Goal: Transaction & Acquisition: Subscribe to service/newsletter

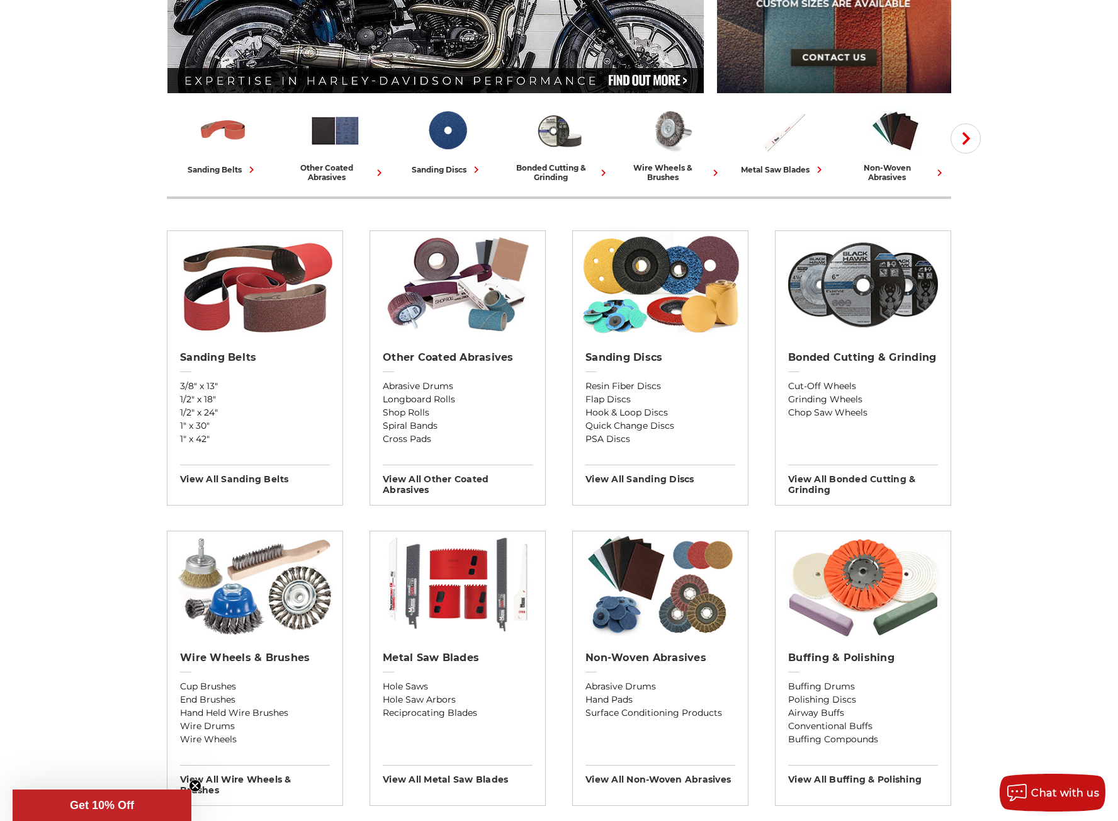
scroll to position [252, 0]
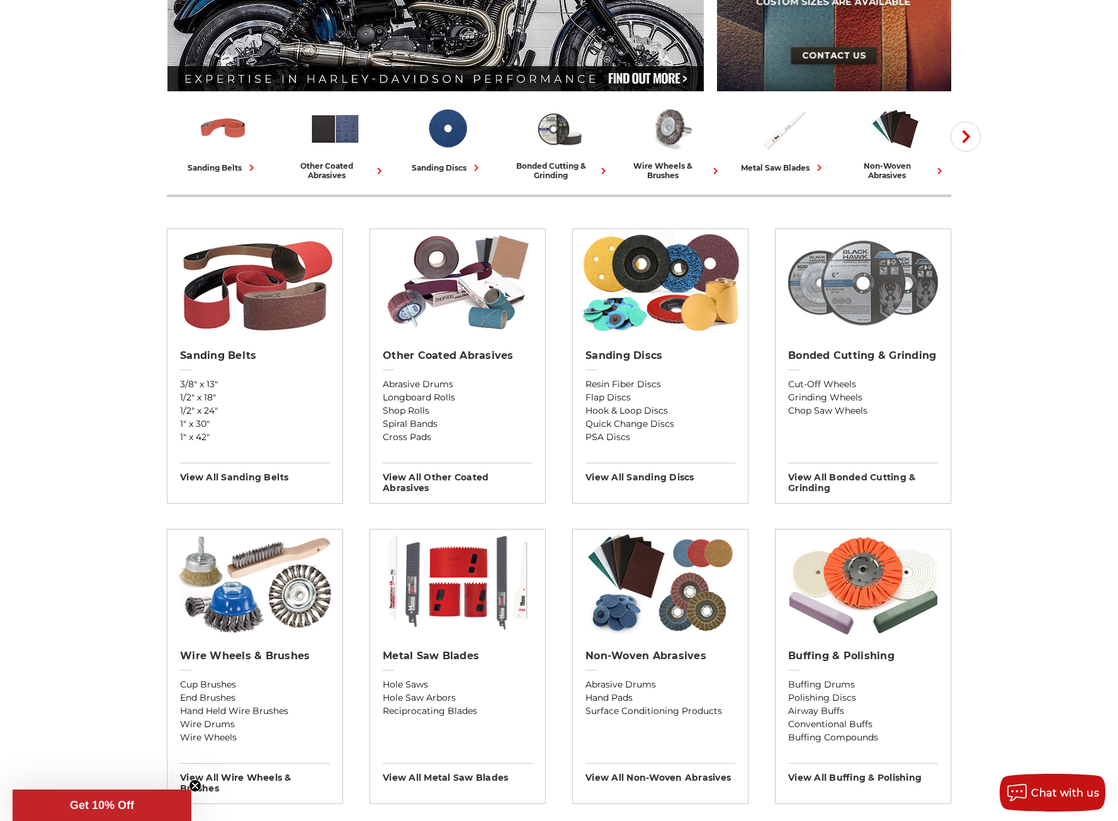
click at [855, 300] on img at bounding box center [863, 282] width 163 height 107
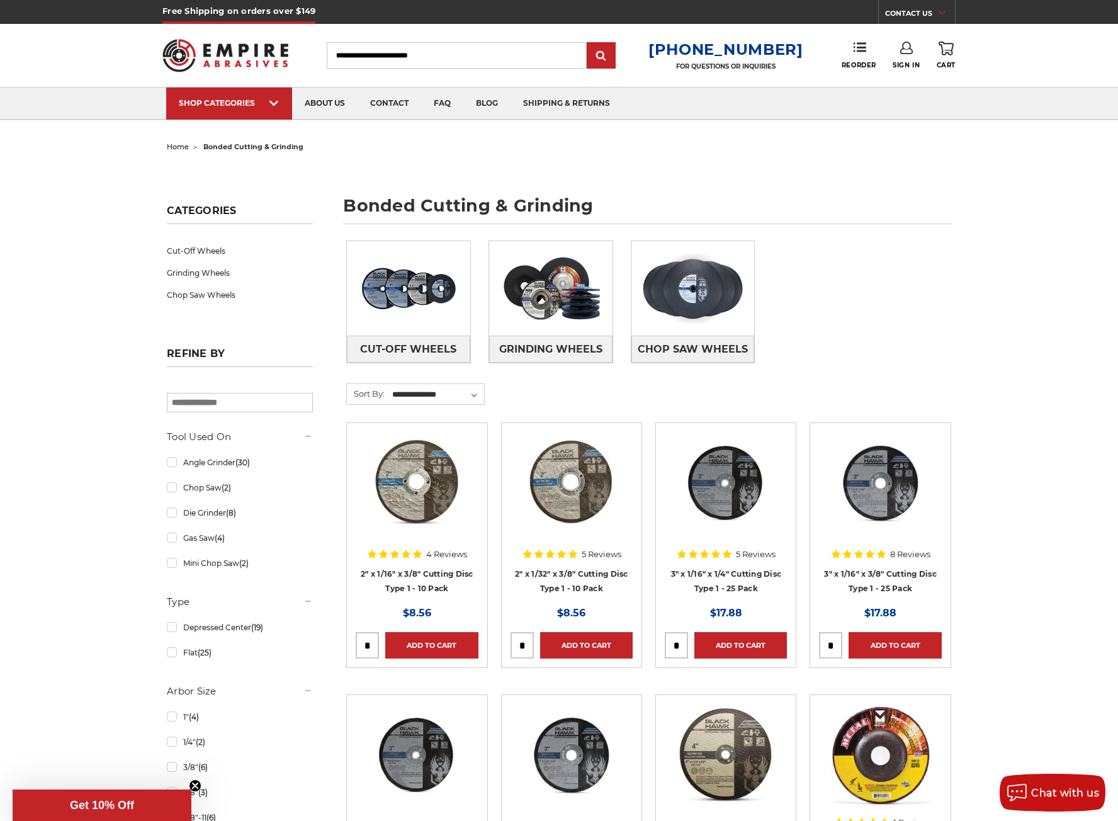
click at [132, 797] on span "Get 10% Off" at bounding box center [102, 804] width 179 height 31
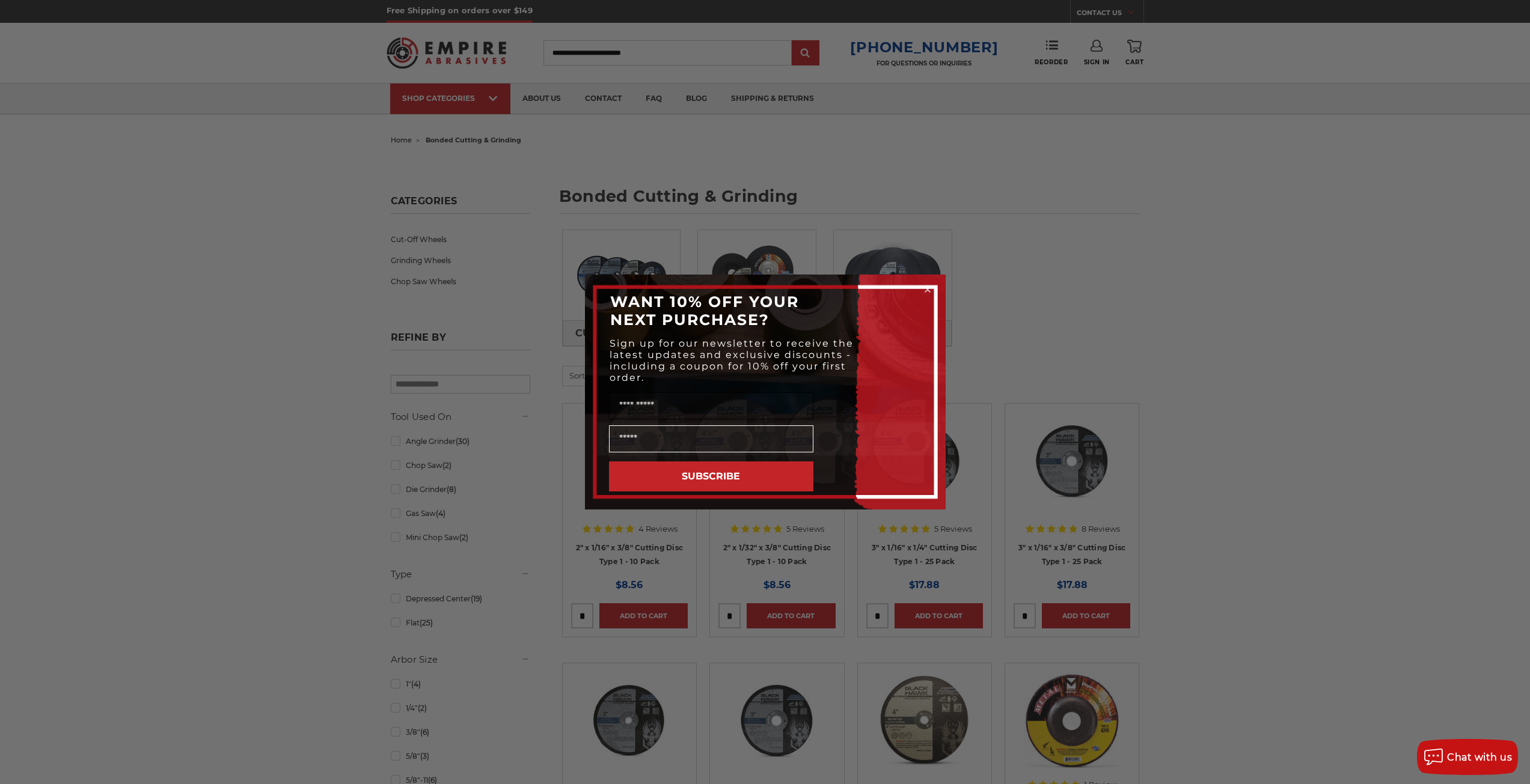
click at [698, 417] on input "Name" at bounding box center [712, 406] width 204 height 27
type input "*******"
type input "**********"
click input "******" at bounding box center [0, 0] width 0 height 0
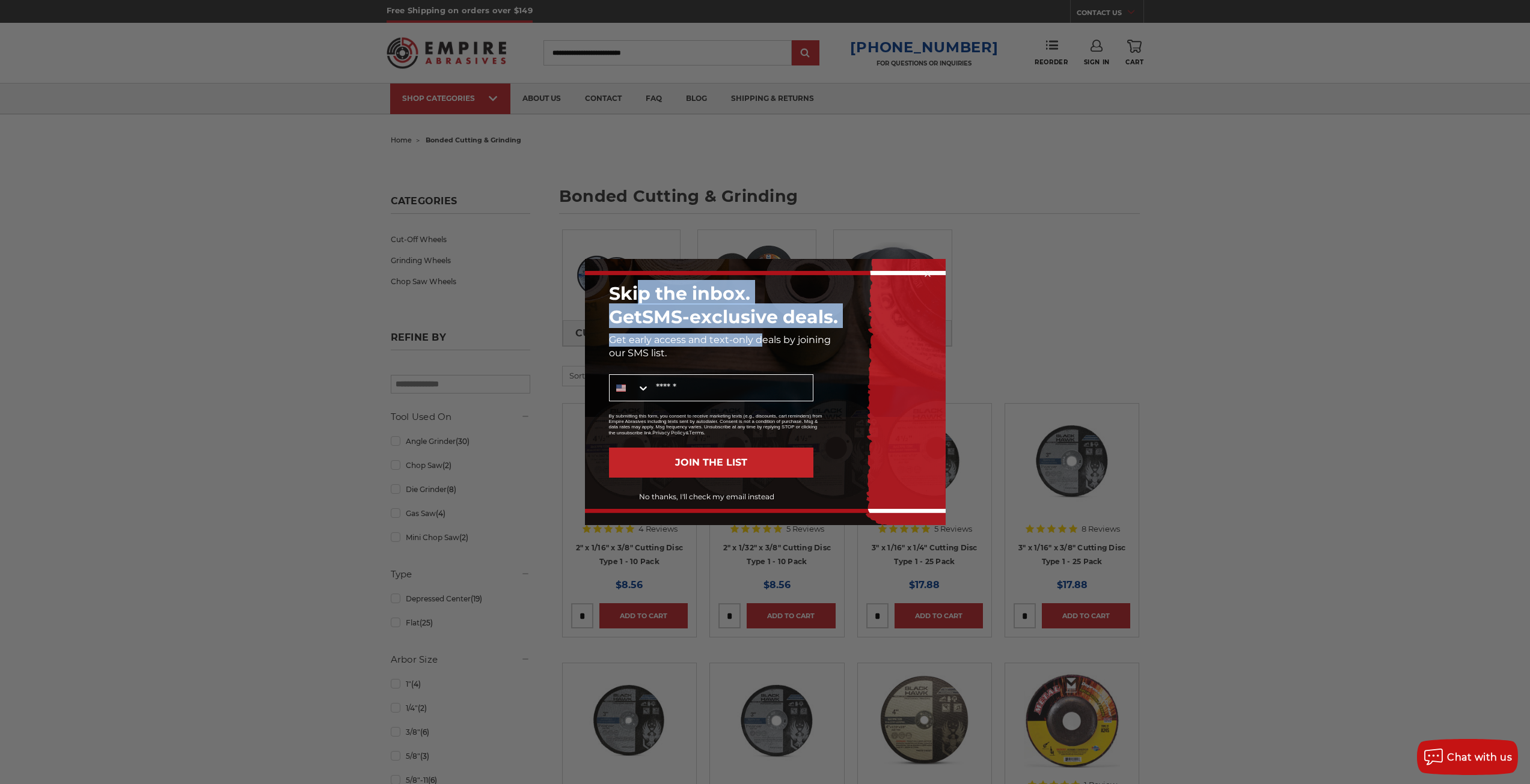
drag, startPoint x: 637, startPoint y: 286, endPoint x: 758, endPoint y: 333, distance: 129.8
click at [758, 333] on div "Skip the inbox. Get SMS-exclusive deals. Get early access and text-only deals b…" at bounding box center [765, 392] width 336 height 243
click at [758, 333] on div "Get early access and text-only deals by joining our SMS list." at bounding box center [765, 346] width 336 height 32
drag, startPoint x: 665, startPoint y: 357, endPoint x: 607, endPoint y: 298, distance: 82.7
click at [607, 298] on div "Skip the inbox. Get SMS-exclusive deals. Get early access and text-only deals b…" at bounding box center [765, 392] width 336 height 243
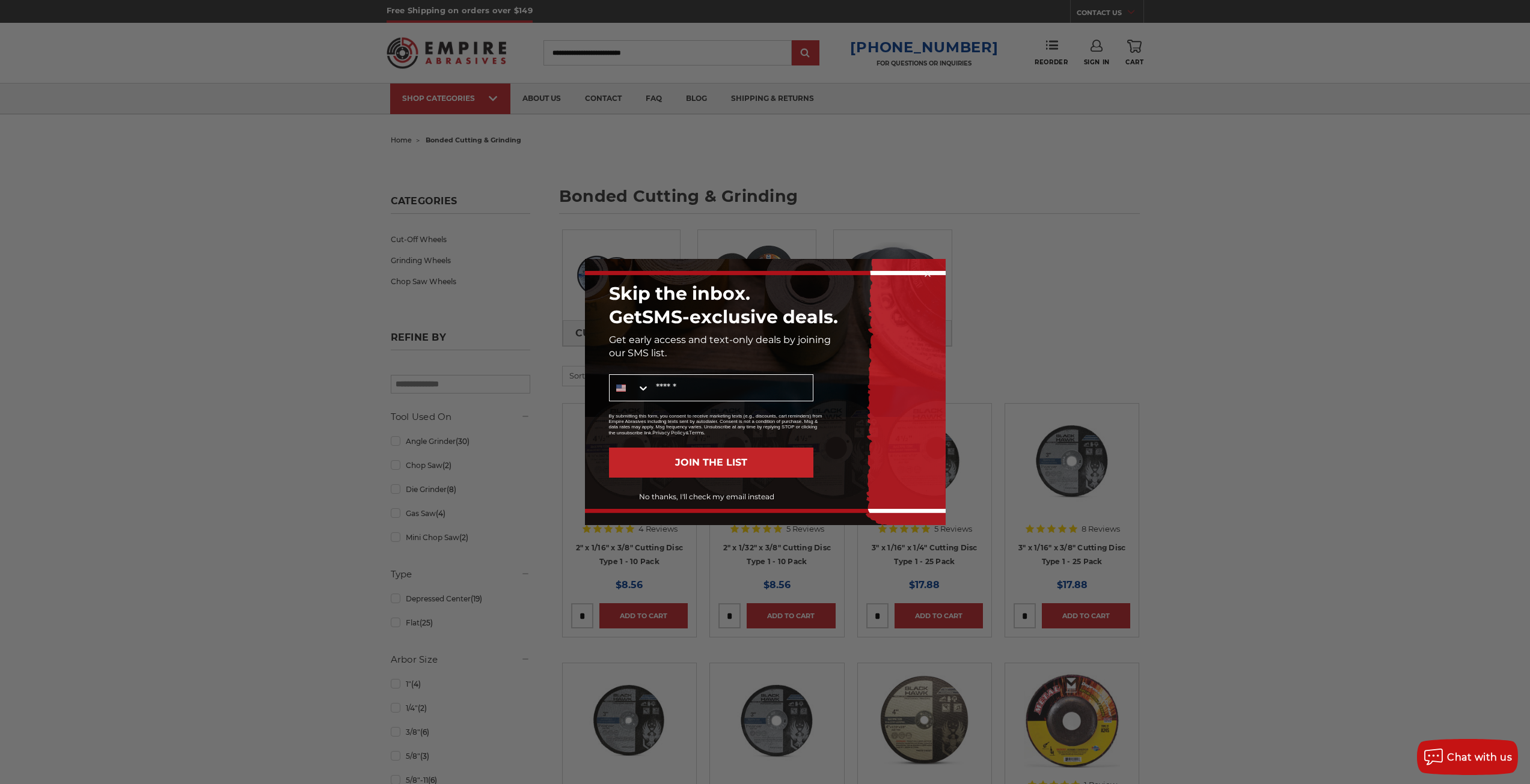
click at [672, 359] on p "our SMS list." at bounding box center [772, 353] width 325 height 13
click at [675, 394] on input "Mobile" at bounding box center [731, 388] width 163 height 26
type input "**********"
click at [691, 460] on button "JOIN THE LIST" at bounding box center [712, 462] width 204 height 30
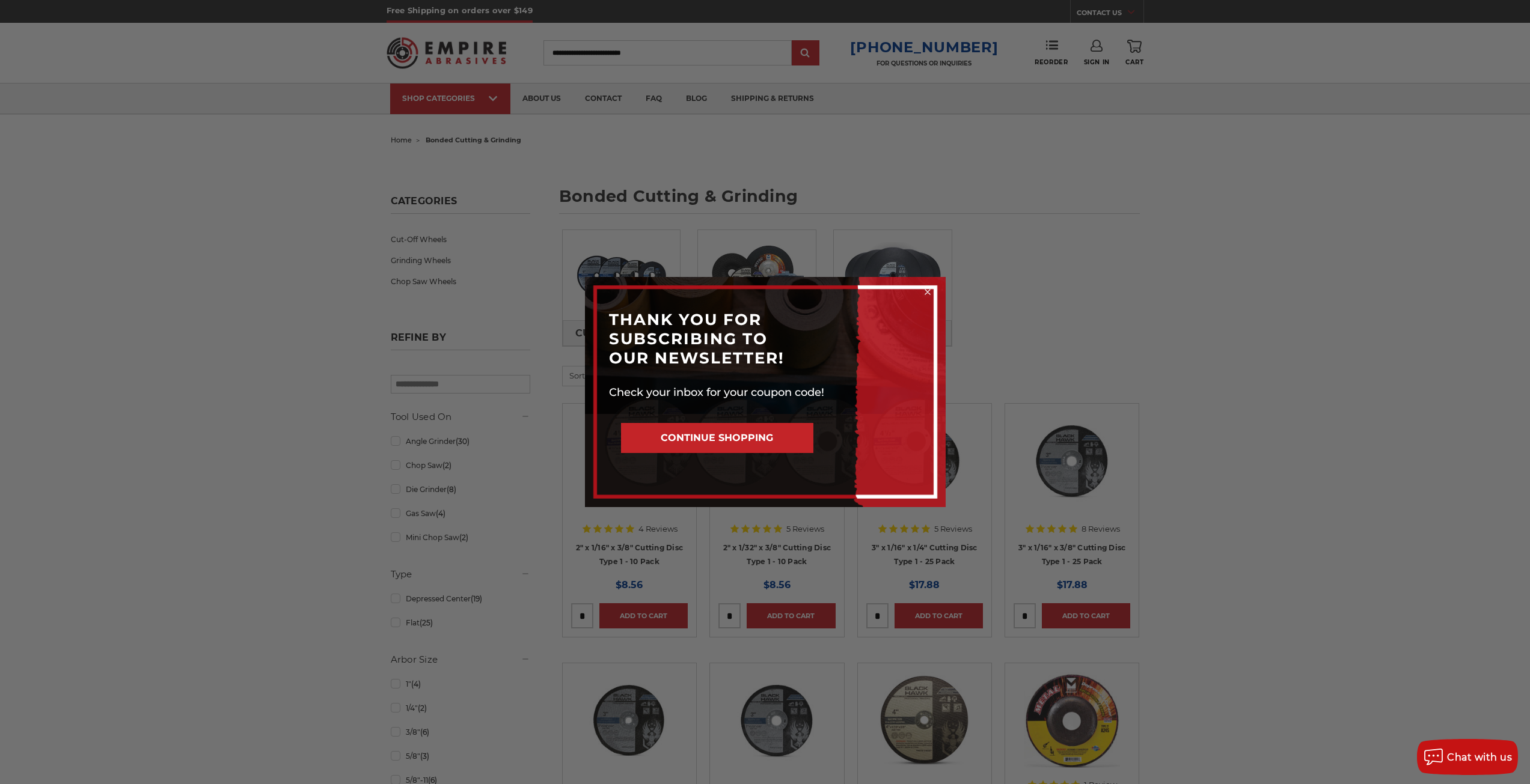
click at [717, 441] on button "CONTINUE SHOPPING" at bounding box center [716, 437] width 192 height 30
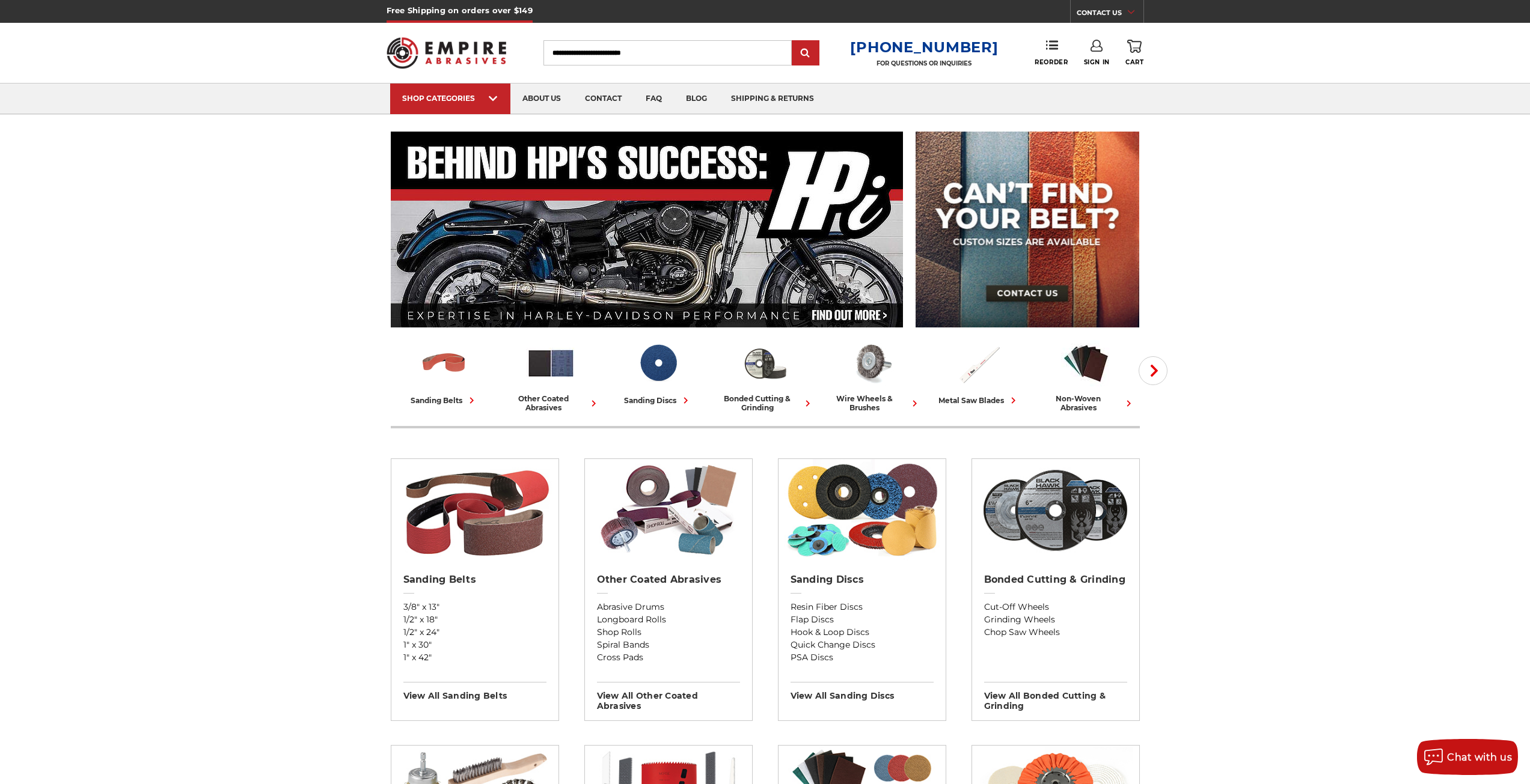
click at [519, 11] on h5 "Free Shipping on orders over $149" at bounding box center [459, 11] width 146 height 23
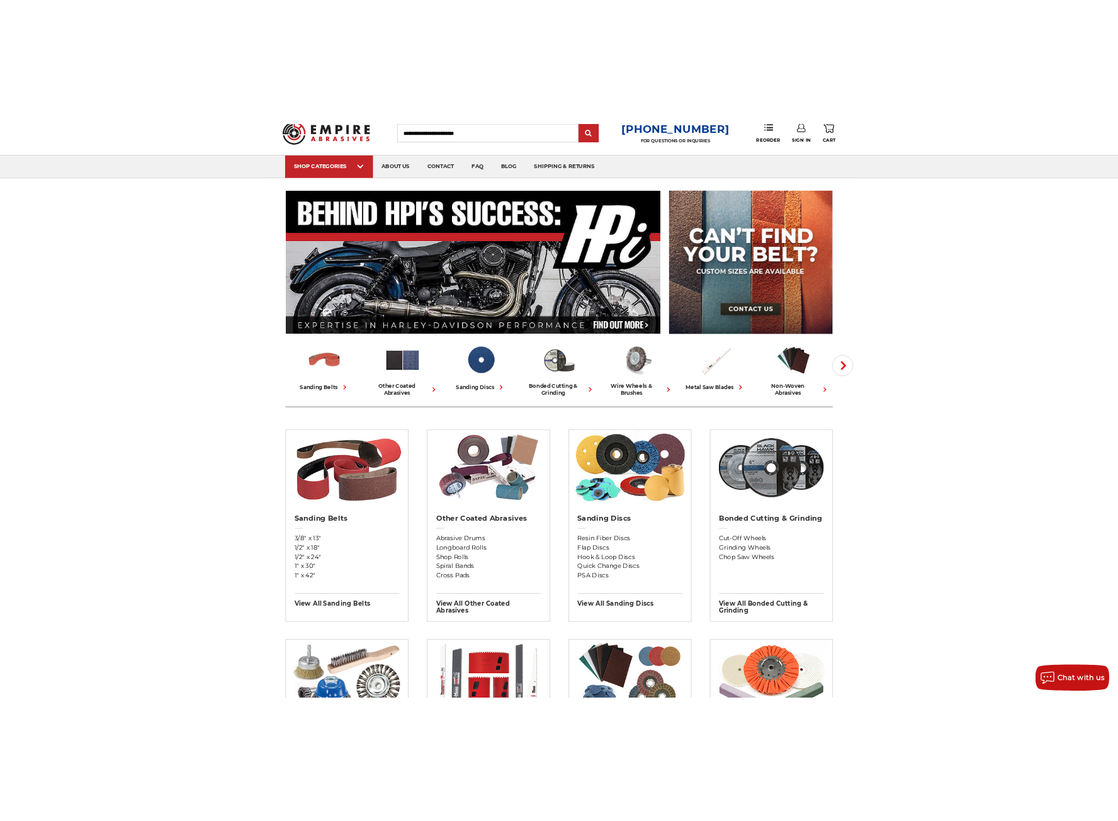
scroll to position [252, 0]
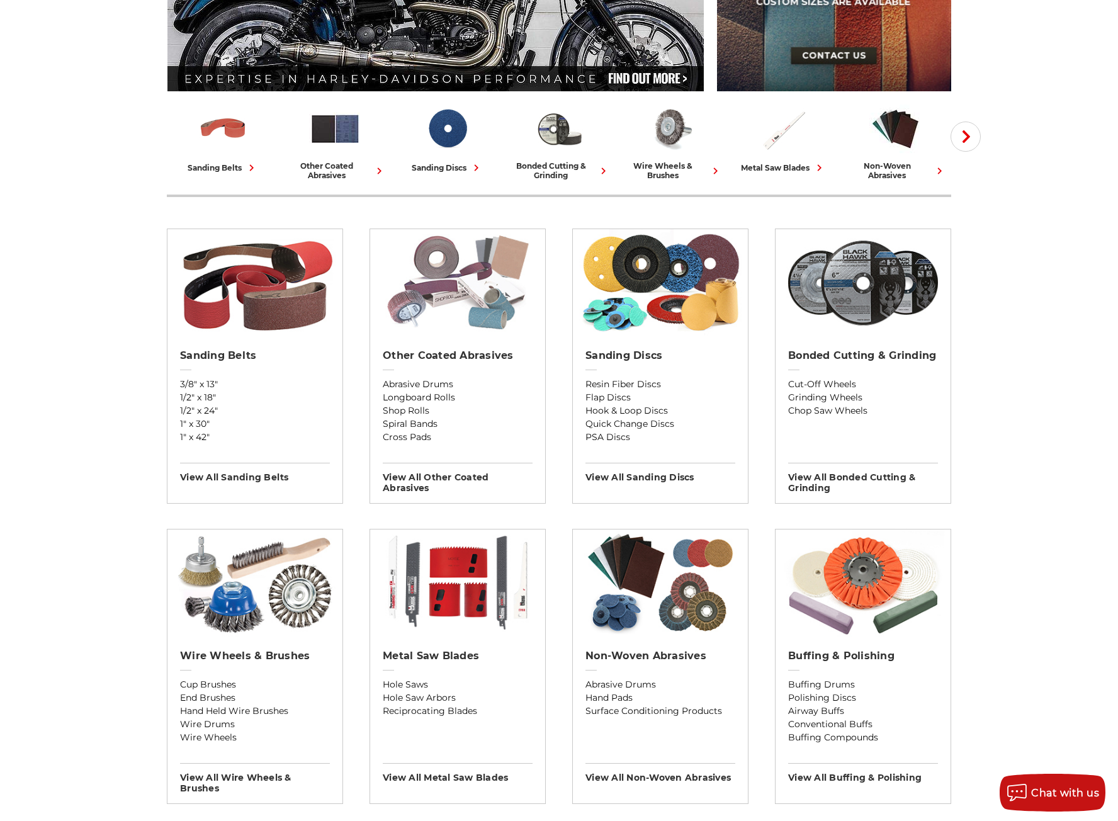
drag, startPoint x: 507, startPoint y: 299, endPoint x: 515, endPoint y: 288, distance: 14.0
click at [507, 299] on img at bounding box center [457, 282] width 163 height 107
